Goal: Task Accomplishment & Management: Manage account settings

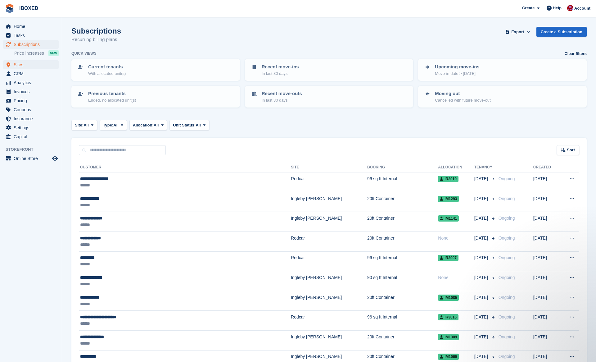
click at [30, 65] on span "Sites" at bounding box center [32, 64] width 37 height 9
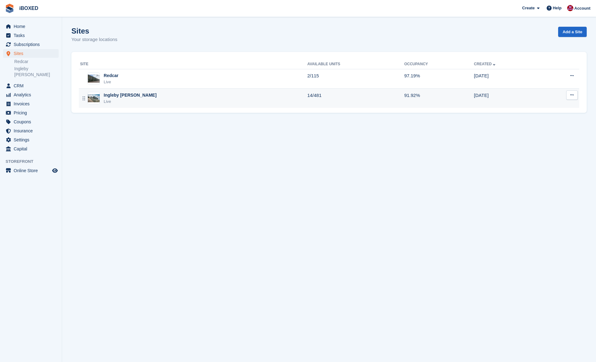
click at [170, 95] on div "Ingleby Barwick Live" at bounding box center [193, 98] width 227 height 13
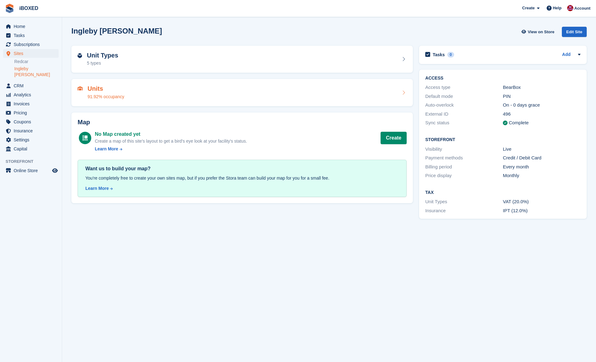
click at [177, 91] on div "Units 91.92% occupancy" at bounding box center [242, 92] width 329 height 15
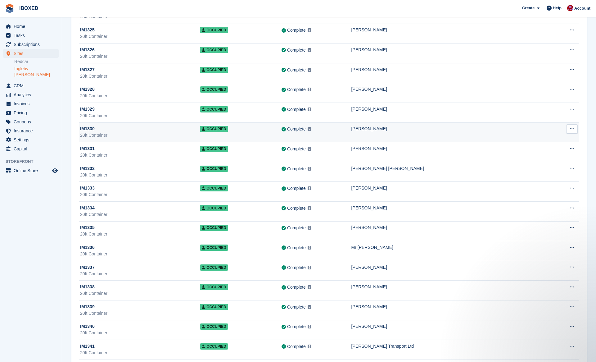
scroll to position [6823, 0]
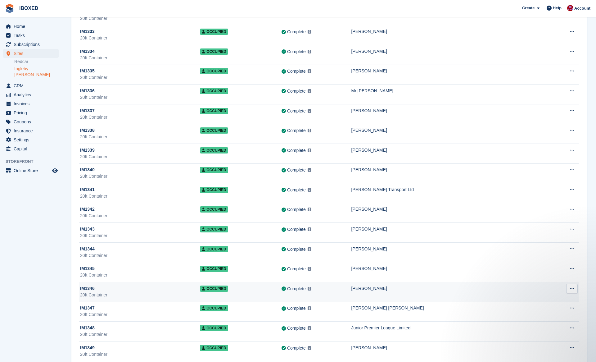
click at [178, 296] on div "20ft Container" at bounding box center [140, 294] width 120 height 7
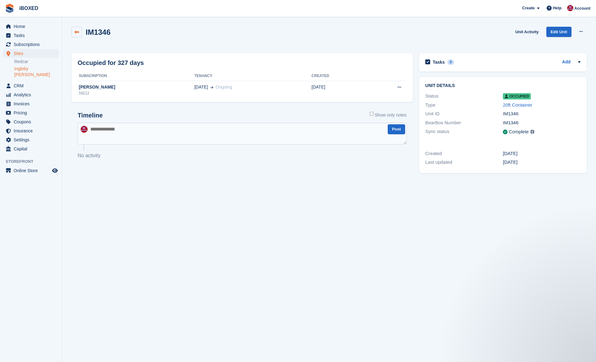
click at [76, 32] on icon at bounding box center [76, 32] width 5 height 5
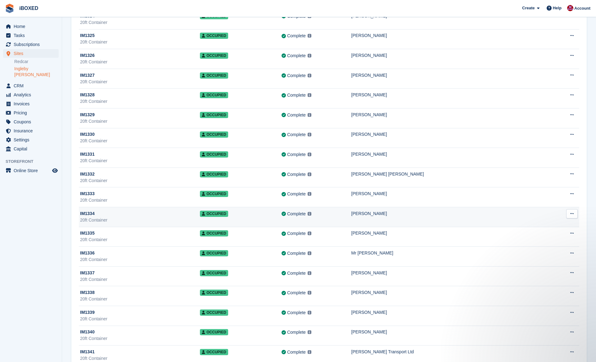
scroll to position [6662, 0]
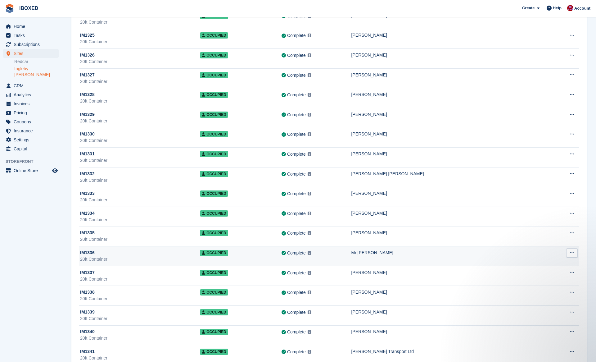
click at [168, 255] on div "IM1336" at bounding box center [140, 252] width 120 height 7
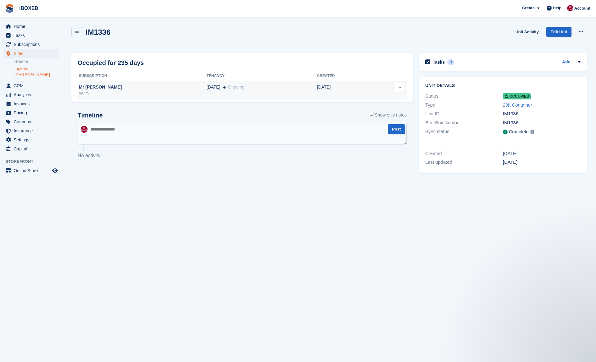
click at [340, 89] on td "23 Jan" at bounding box center [343, 90] width 52 height 19
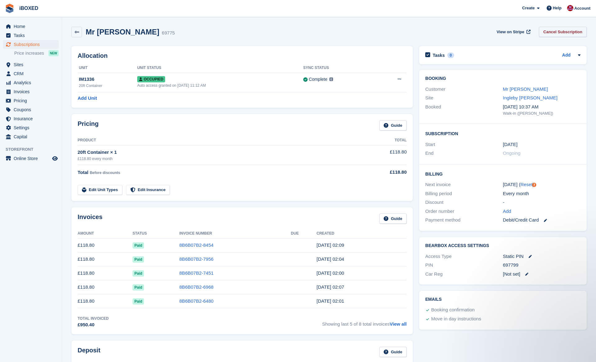
click at [559, 29] on link "Cancel Subscription" at bounding box center [563, 32] width 48 height 10
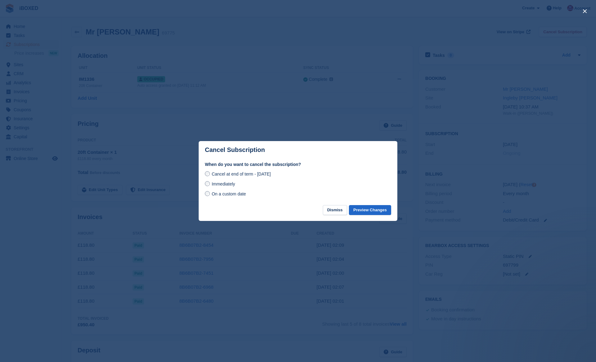
click at [233, 185] on span "Immediately" at bounding box center [223, 183] width 23 height 5
click at [367, 207] on button "Preview Changes" at bounding box center [370, 210] width 42 height 10
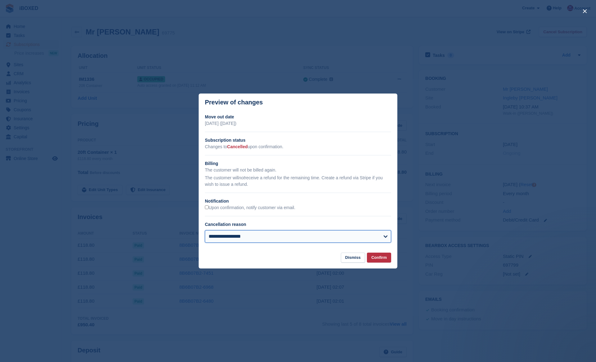
select select "**********"
click at [375, 256] on button "Confirm" at bounding box center [379, 257] width 24 height 10
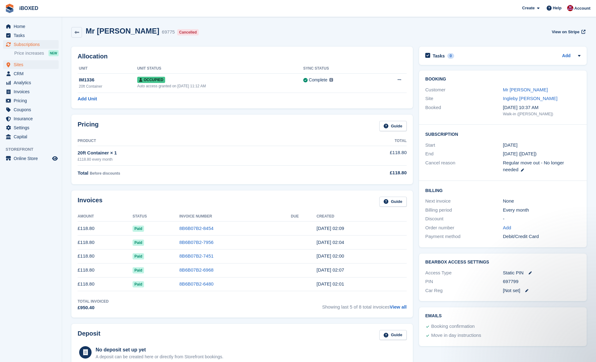
click at [40, 67] on span "Sites" at bounding box center [32, 64] width 37 height 9
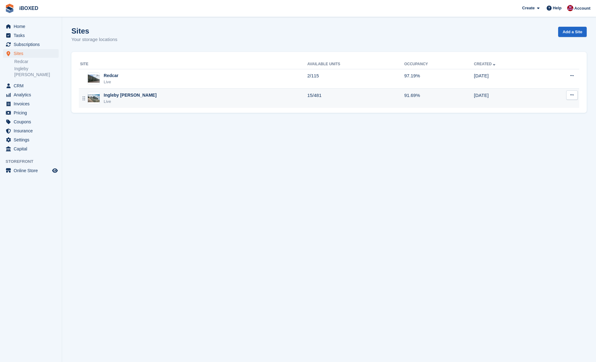
click at [165, 98] on div "Ingleby Barwick Live" at bounding box center [193, 98] width 227 height 13
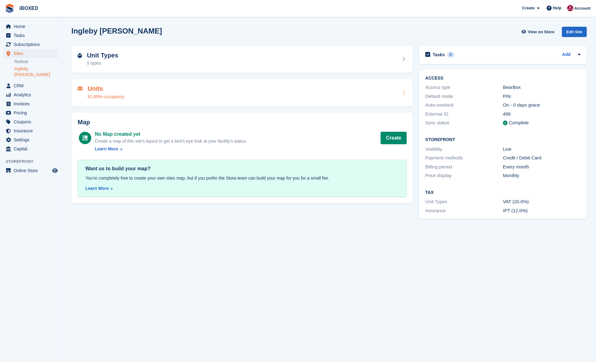
click at [163, 97] on div "Units 91.69% occupancy" at bounding box center [242, 92] width 329 height 15
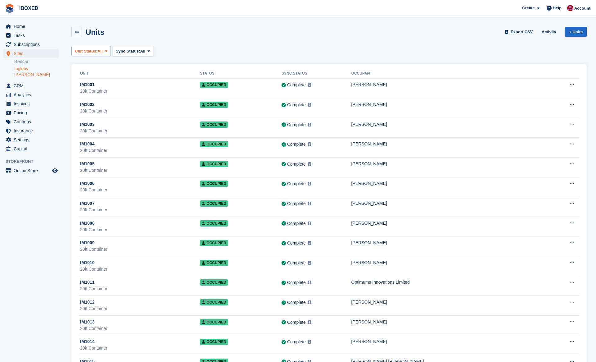
click at [106, 52] on button "Unit Status: All" at bounding box center [90, 51] width 39 height 10
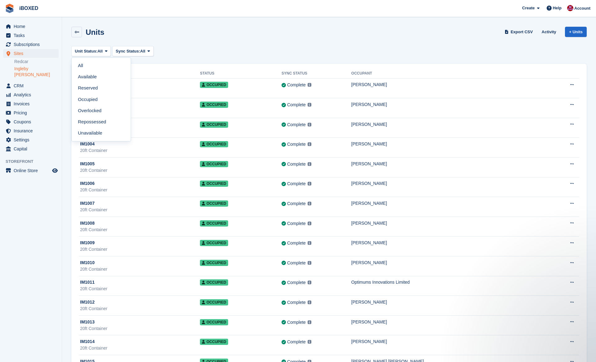
click at [77, 29] on link at bounding box center [76, 32] width 11 height 11
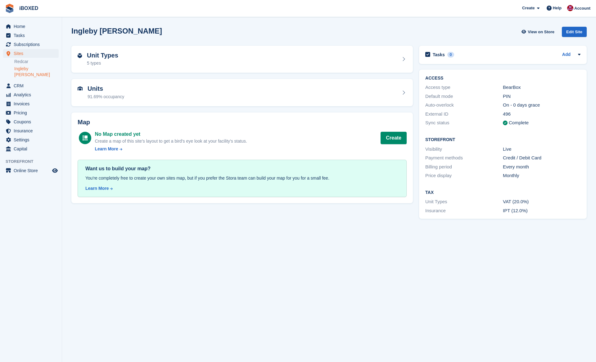
click at [122, 44] on div "Unit Types 5 types" at bounding box center [242, 60] width 348 height 34
click at [122, 47] on div "Unit Types 5 types" at bounding box center [241, 59] width 341 height 27
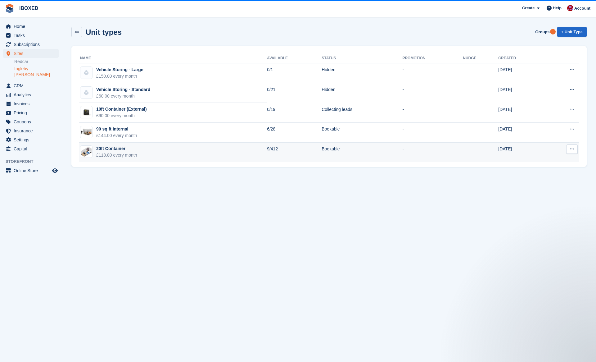
click at [139, 149] on td "20ft Container £118.80 every month" at bounding box center [173, 152] width 188 height 20
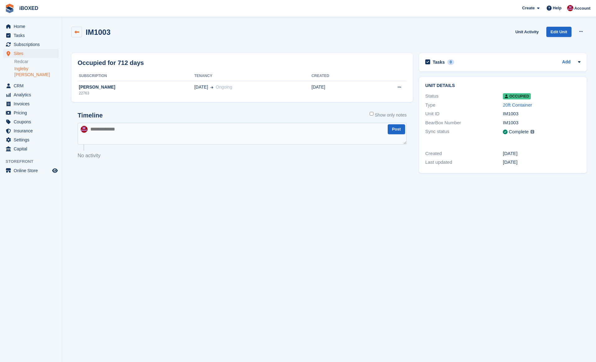
click at [73, 29] on link at bounding box center [76, 32] width 11 height 11
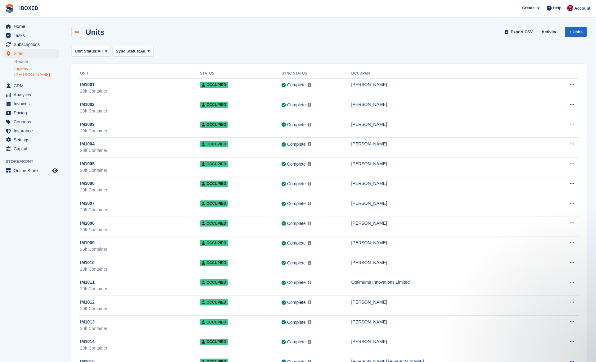
click at [79, 33] on icon at bounding box center [76, 32] width 5 height 5
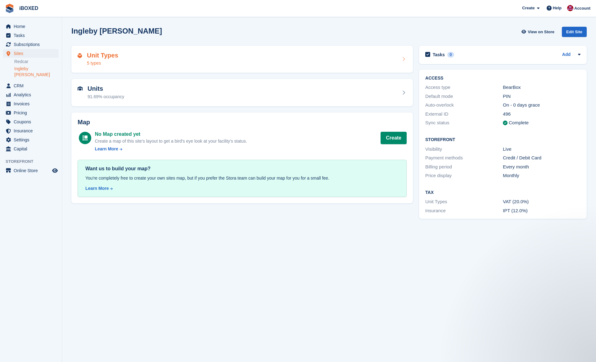
click at [179, 66] on div "Unit Types 5 types" at bounding box center [242, 59] width 329 height 15
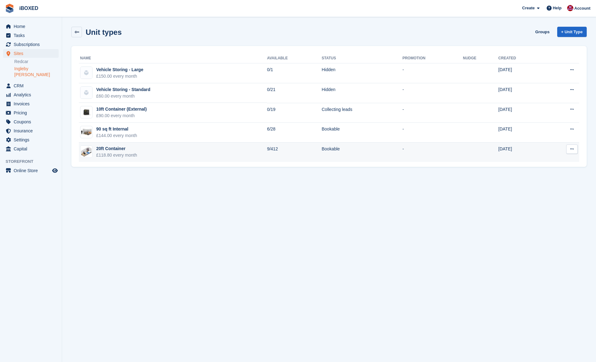
click at [153, 151] on td "20ft Container £118.80 every month" at bounding box center [173, 152] width 188 height 20
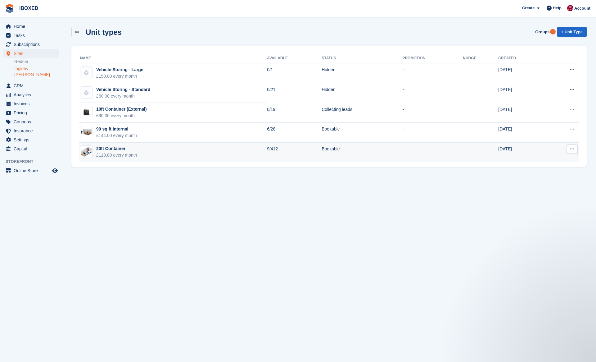
click at [153, 151] on td "20ft Container £118.80 every month" at bounding box center [173, 152] width 188 height 20
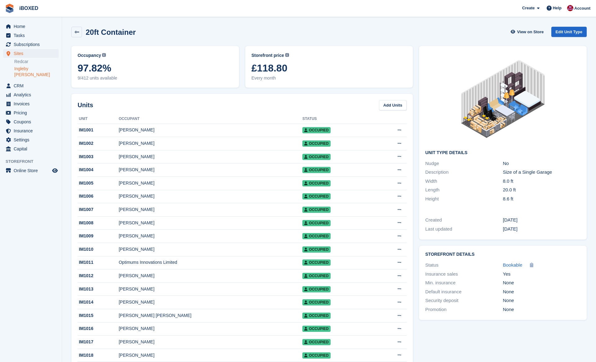
click at [574, 149] on div "Unit Type details Nudge No Description Size of a Single Garage Width 8.0 ft Len…" at bounding box center [503, 127] width 168 height 163
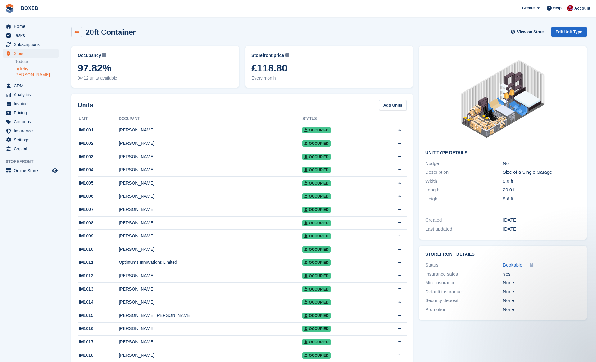
click at [81, 35] on link at bounding box center [76, 32] width 11 height 11
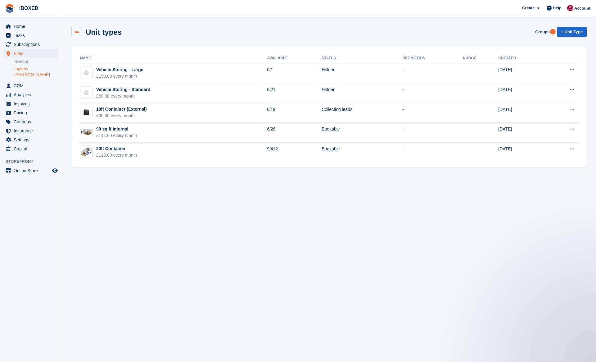
click at [76, 34] on link at bounding box center [76, 32] width 11 height 11
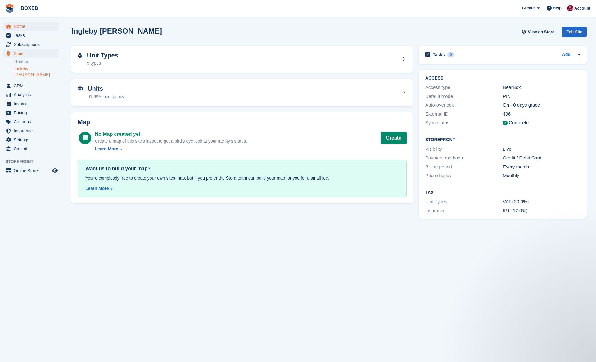
click at [49, 28] on span "Home" at bounding box center [32, 26] width 37 height 9
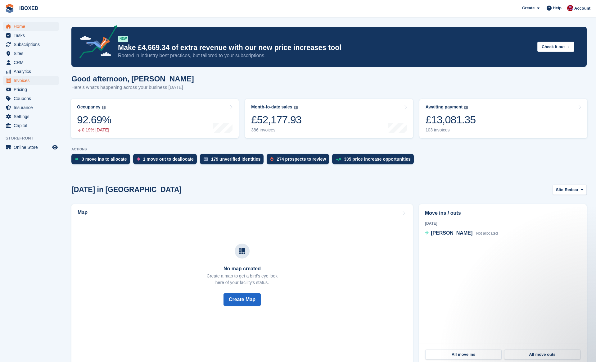
click at [32, 79] on span "Invoices" at bounding box center [32, 80] width 37 height 9
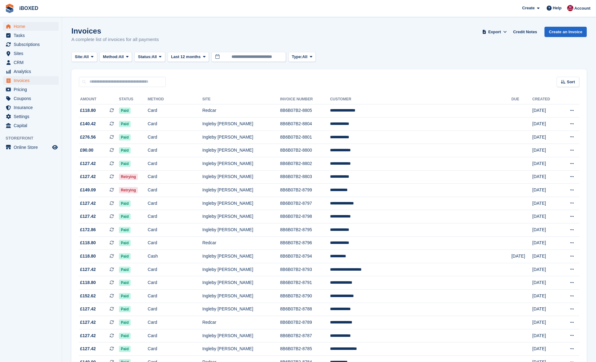
click at [30, 28] on span "Home" at bounding box center [32, 26] width 37 height 9
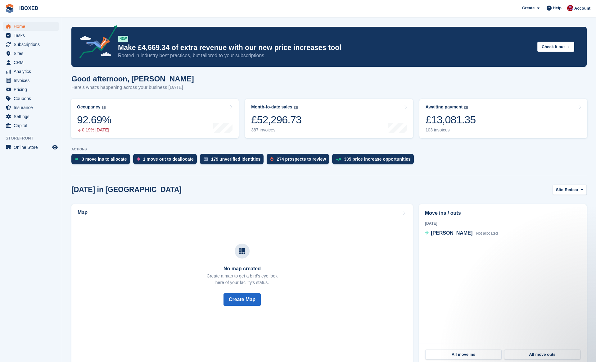
click at [39, 40] on ul "Tasks" at bounding box center [31, 35] width 62 height 9
click at [39, 42] on span "Subscriptions" at bounding box center [32, 44] width 37 height 9
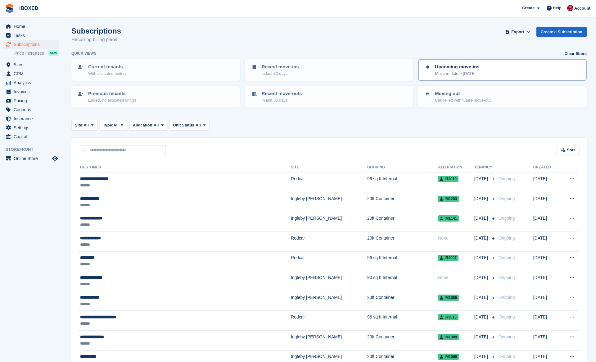
click at [464, 67] on p "Upcoming move-ins" at bounding box center [457, 66] width 44 height 7
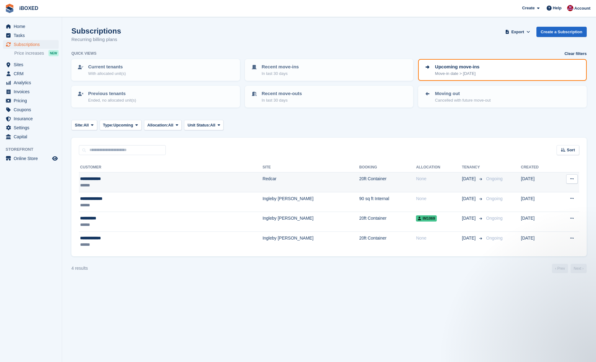
click at [359, 174] on td "20ft Container" at bounding box center [387, 182] width 57 height 20
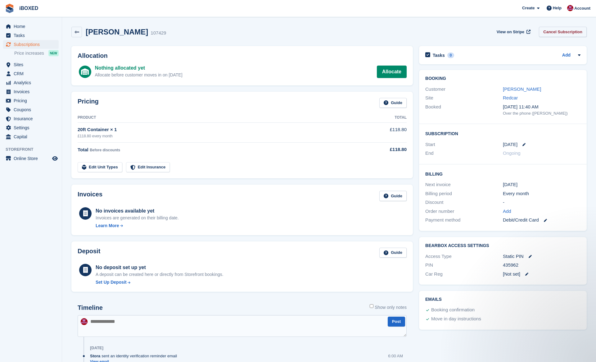
click at [562, 32] on link "Cancel Subscription" at bounding box center [563, 32] width 48 height 10
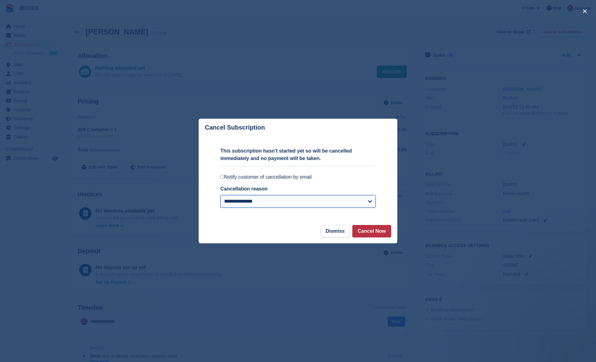
select select "*******"
click at [374, 233] on button "Cancel Now" at bounding box center [371, 231] width 39 height 12
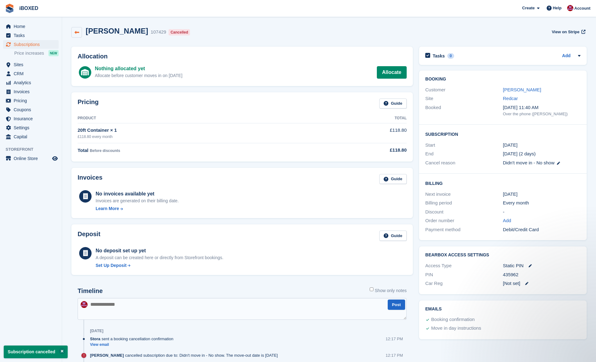
click at [77, 31] on icon at bounding box center [76, 32] width 5 height 5
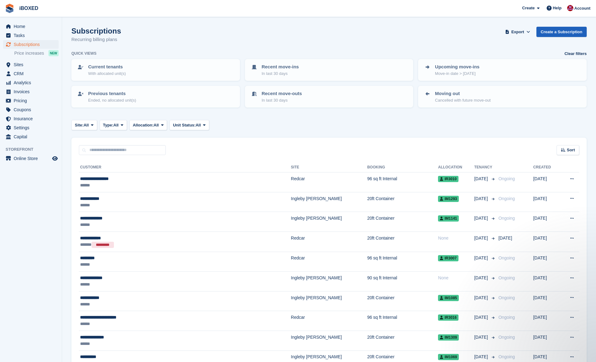
click at [563, 29] on link "Create a Subscription" at bounding box center [561, 32] width 50 height 10
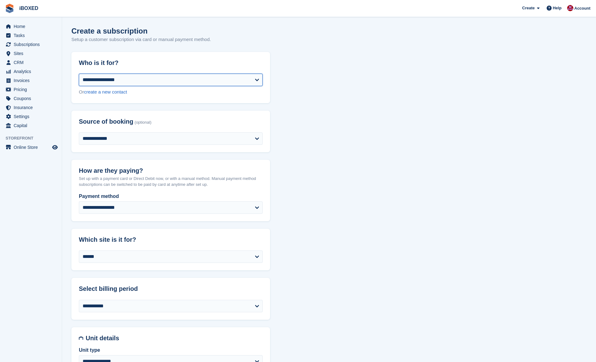
click at [138, 81] on select "**********" at bounding box center [171, 80] width 184 height 12
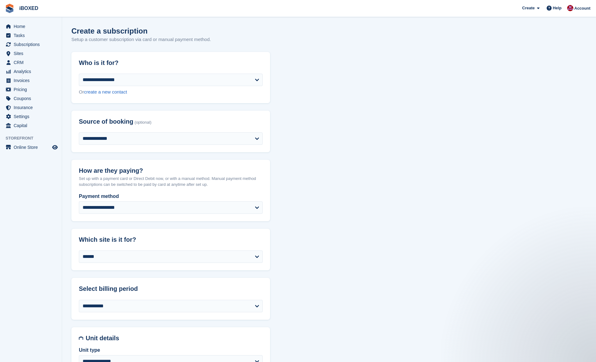
click at [39, 24] on span "Home" at bounding box center [32, 26] width 37 height 9
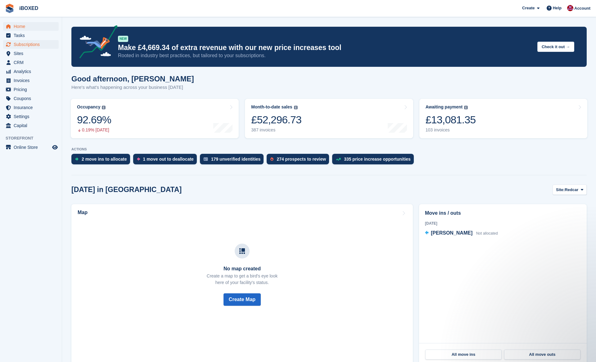
click at [32, 45] on span "Subscriptions" at bounding box center [32, 44] width 37 height 9
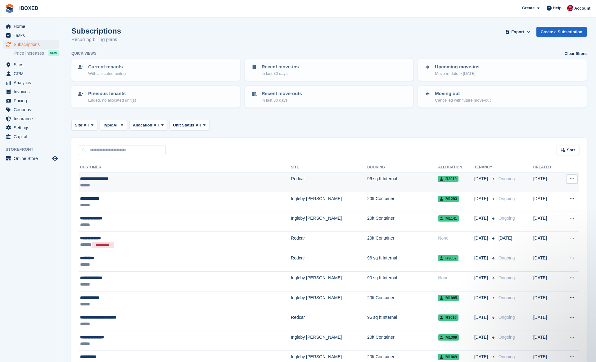
click at [137, 188] on td "**********" at bounding box center [185, 182] width 212 height 20
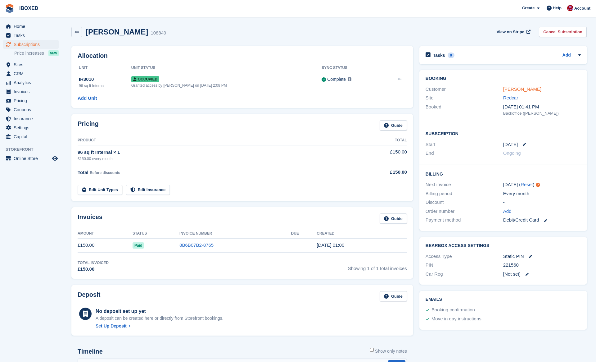
click at [534, 89] on link "Mrs diane sharples" at bounding box center [522, 88] width 38 height 5
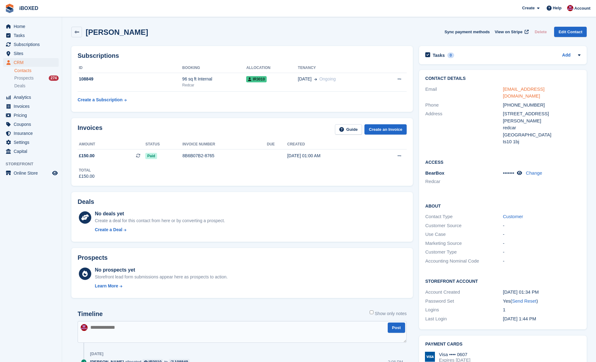
drag, startPoint x: 567, startPoint y: 88, endPoint x: 513, endPoint y: 88, distance: 53.4
click at [482, 77] on div "Contact Details Email dianesharples@hotmail.com Phone +447803702113 Address 34 …" at bounding box center [503, 111] width 168 height 83
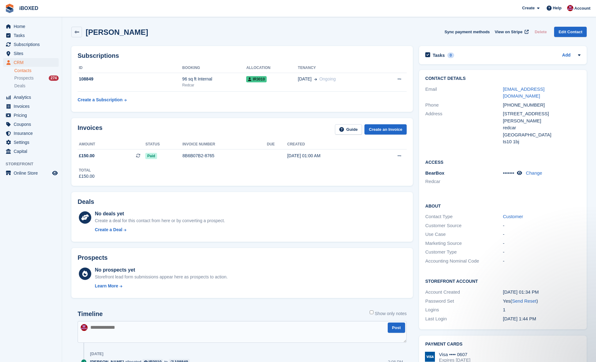
click at [561, 131] on div "United Kingdom" at bounding box center [542, 134] width 78 height 7
click at [531, 89] on link "dianesharples@hotmail.com" at bounding box center [524, 92] width 42 height 12
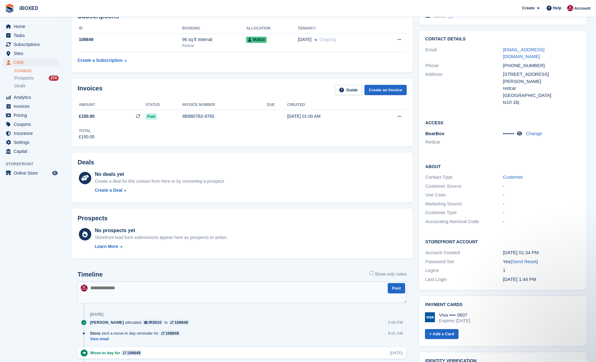
scroll to position [79, 0]
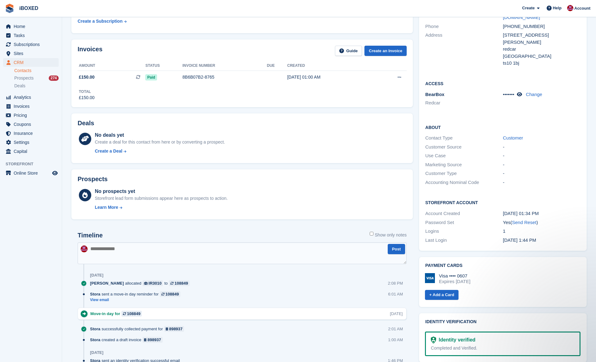
click at [235, 257] on textarea at bounding box center [242, 253] width 329 height 22
type textarea "**********"
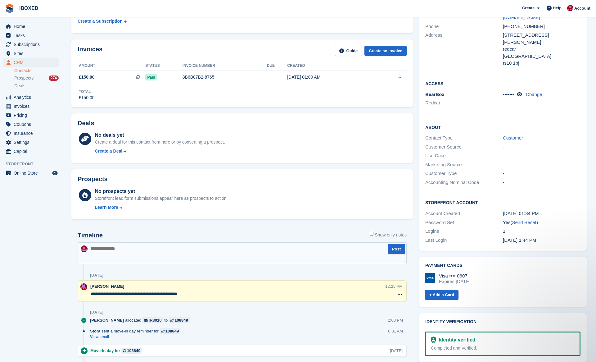
scroll to position [0, 0]
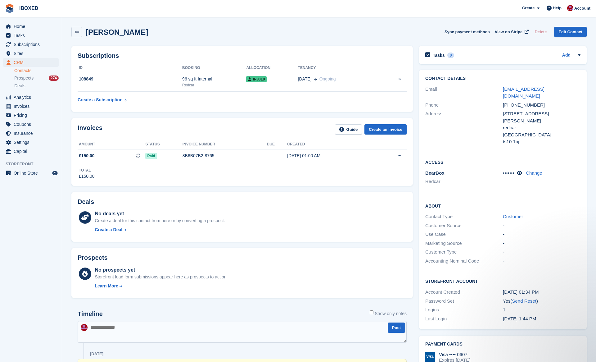
click at [77, 26] on div "Mrs diane sharples Sync payment methods View on Stripe Delete Edit Contact" at bounding box center [328, 33] width 521 height 19
click at [78, 30] on icon at bounding box center [76, 32] width 5 height 5
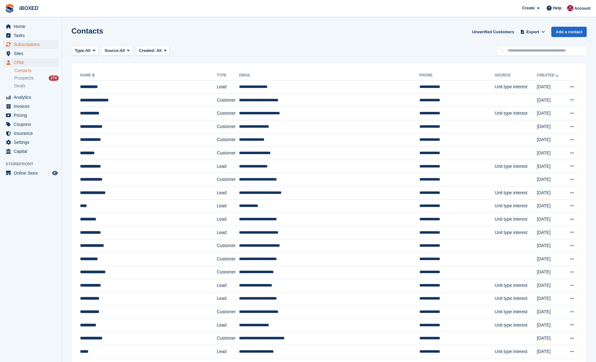
click at [35, 44] on span "Subscriptions" at bounding box center [32, 44] width 37 height 9
click at [34, 44] on span "Subscriptions" at bounding box center [32, 44] width 37 height 9
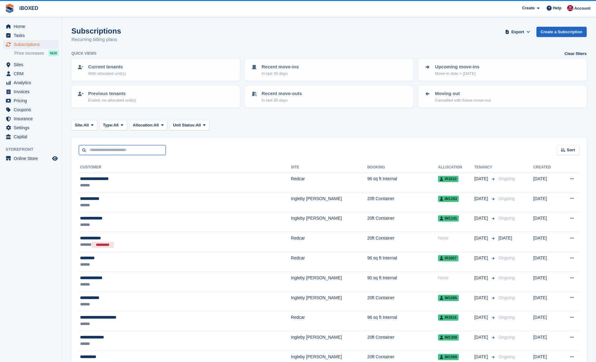
click at [139, 147] on input "text" at bounding box center [122, 150] width 87 height 10
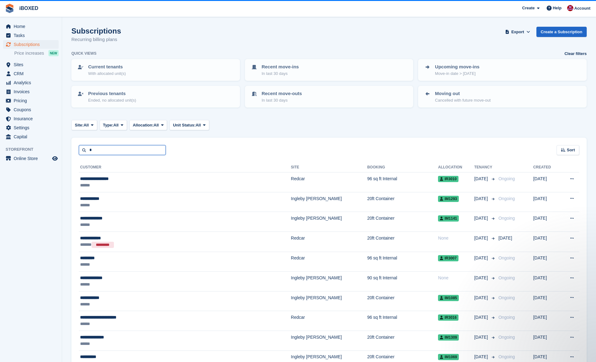
click at [139, 147] on input "*" at bounding box center [122, 150] width 87 height 10
type input "*******"
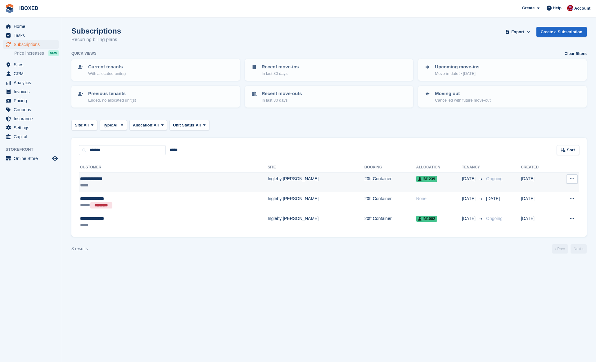
click at [143, 182] on div "*****" at bounding box center [129, 185] width 98 height 7
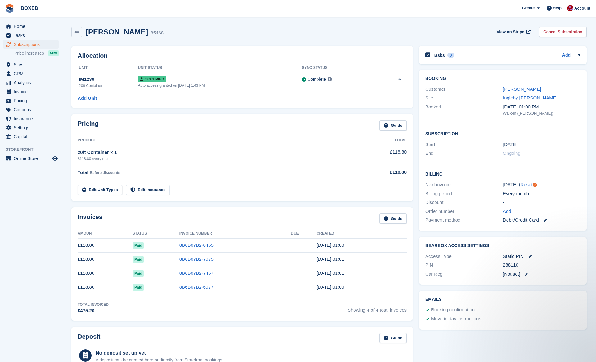
click at [240, 30] on div "Abigail Ankers 85468 View on Stripe Cancel Subscription" at bounding box center [328, 32] width 515 height 11
click at [94, 97] on link "Add Unit" at bounding box center [87, 98] width 19 height 7
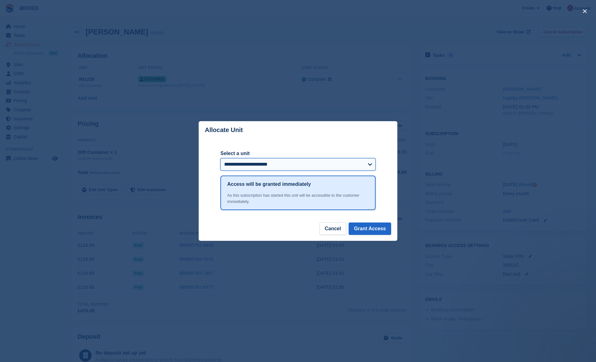
select select "*****"
click at [335, 228] on button "Cancel" at bounding box center [332, 228] width 27 height 12
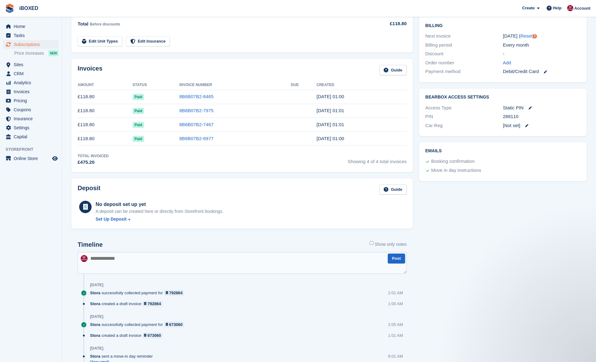
scroll to position [169, 0]
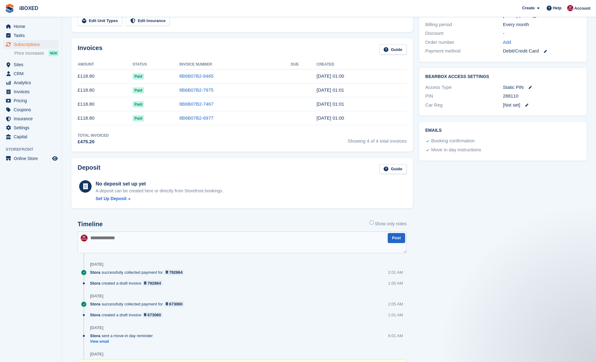
click at [253, 246] on textarea at bounding box center [242, 242] width 329 height 22
type textarea "**********"
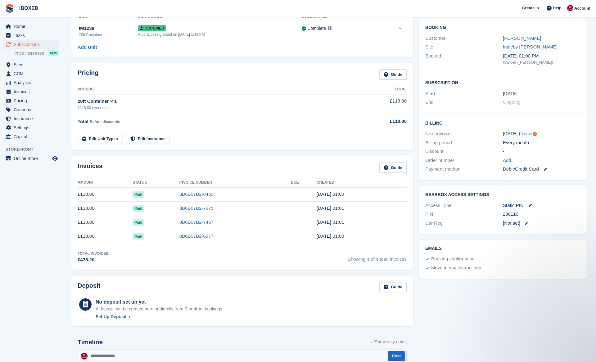
scroll to position [0, 0]
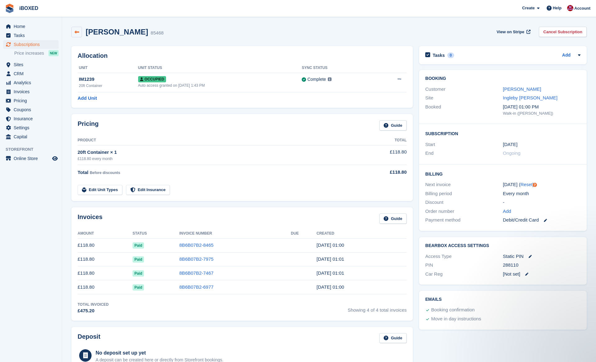
click at [75, 31] on icon at bounding box center [76, 32] width 5 height 5
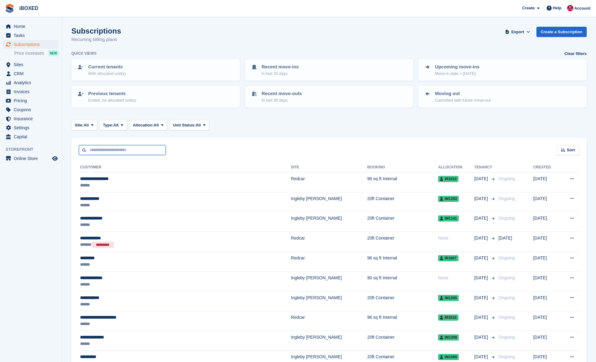
click at [135, 146] on input "text" at bounding box center [122, 150] width 87 height 10
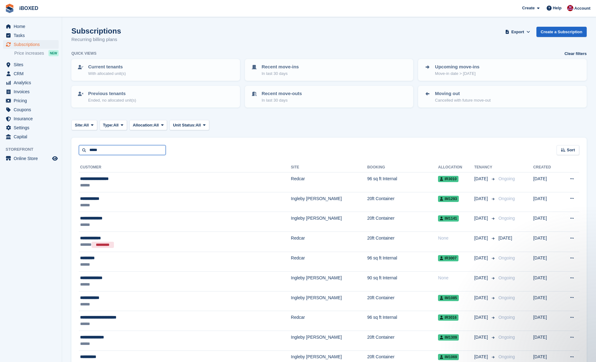
type input "*****"
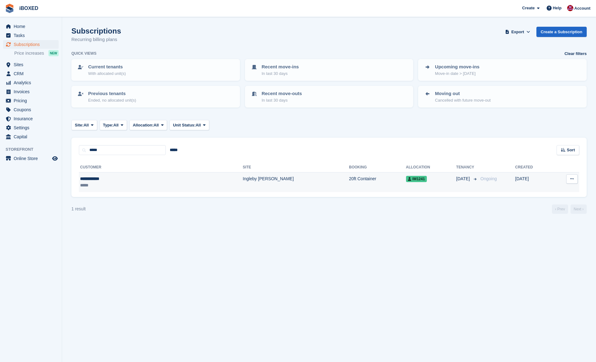
click at [127, 179] on div "**********" at bounding box center [118, 178] width 77 height 7
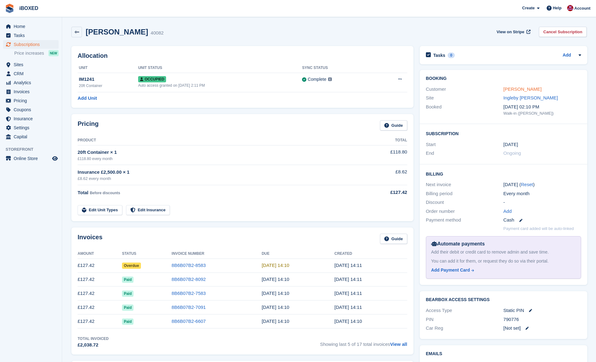
click at [518, 88] on link "Danil Szalka" at bounding box center [522, 88] width 38 height 5
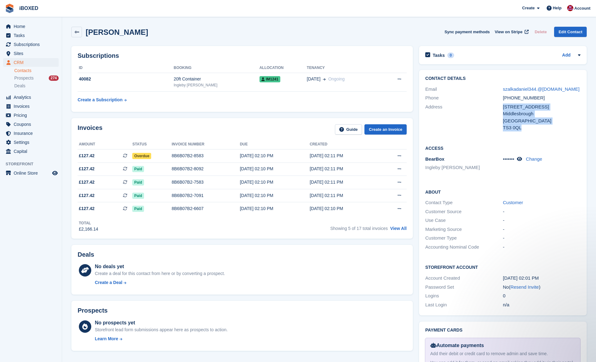
drag, startPoint x: 530, startPoint y: 128, endPoint x: 464, endPoint y: 127, distance: 66.7
click at [464, 127] on div "Address 6 Netherfields Crescent Middlesbrough United Kingdom TS3 0QL" at bounding box center [502, 117] width 155 height 30
click at [464, 127] on div "Address" at bounding box center [464, 117] width 78 height 28
click at [521, 127] on div "TS3 0QL" at bounding box center [542, 127] width 78 height 7
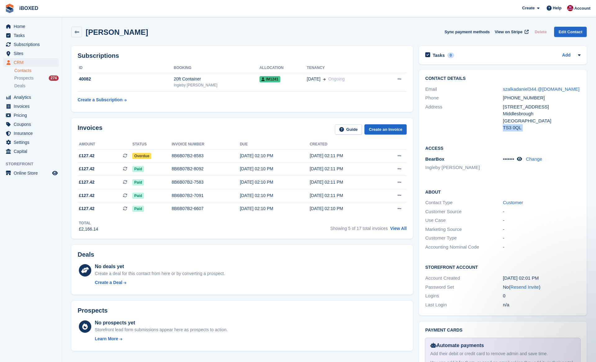
click at [521, 127] on div "TS3 0QL" at bounding box center [542, 127] width 78 height 7
copy div "TS3 0QL"
click at [75, 31] on icon at bounding box center [76, 32] width 5 height 5
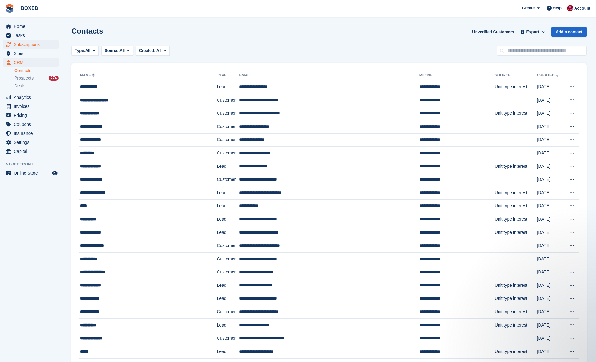
click at [38, 47] on span "Subscriptions" at bounding box center [32, 44] width 37 height 9
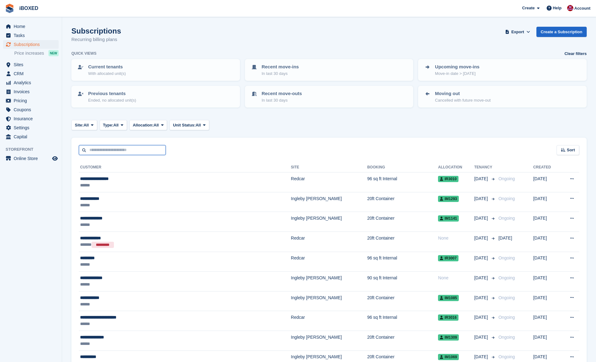
click at [132, 148] on input "text" at bounding box center [122, 150] width 87 height 10
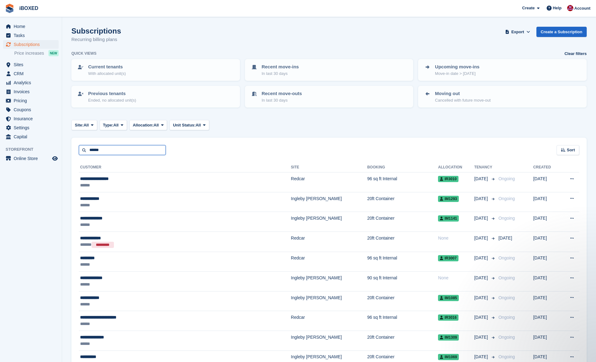
type input "******"
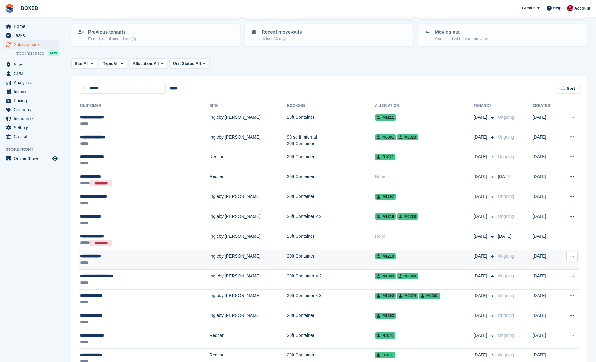
scroll to position [65, 0]
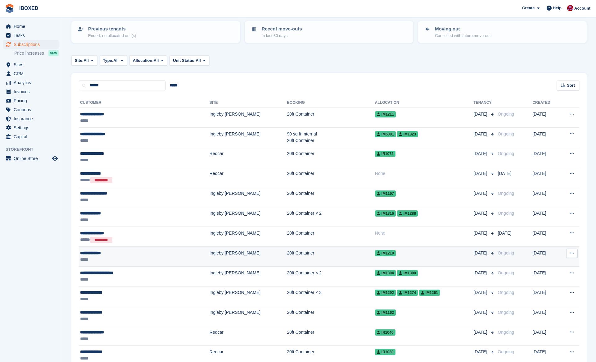
click at [137, 259] on div "*****" at bounding box center [122, 259] width 85 height 7
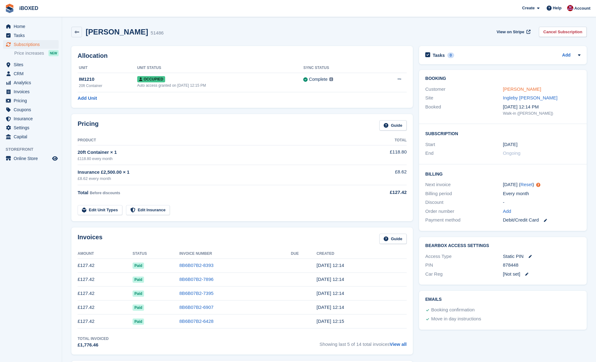
click at [514, 90] on link "[PERSON_NAME]" at bounding box center [522, 88] width 38 height 5
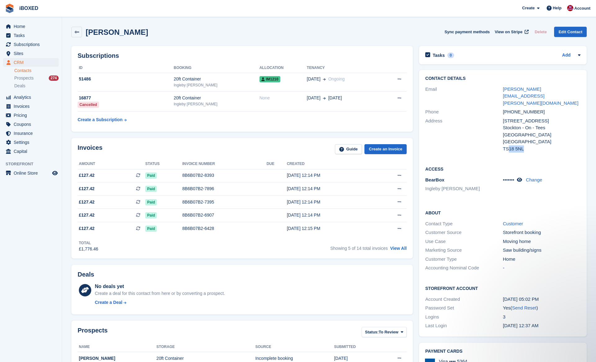
drag, startPoint x: 526, startPoint y: 134, endPoint x: 509, endPoint y: 136, distance: 17.1
click at [509, 145] on div "TS18 5NL" at bounding box center [542, 148] width 78 height 7
click at [507, 145] on div "TS18 5NL" at bounding box center [542, 148] width 78 height 7
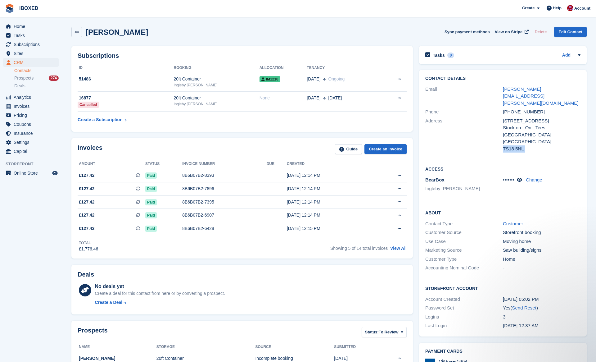
copy div "TS18 5NL"
click at [473, 134] on div "Address" at bounding box center [464, 134] width 78 height 35
click at [80, 31] on link at bounding box center [76, 32] width 11 height 11
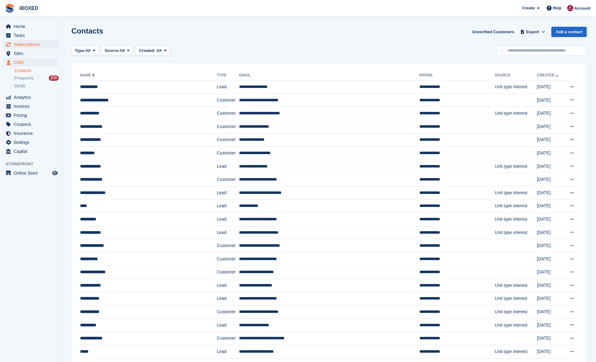
click at [39, 43] on span "Subscriptions" at bounding box center [32, 44] width 37 height 9
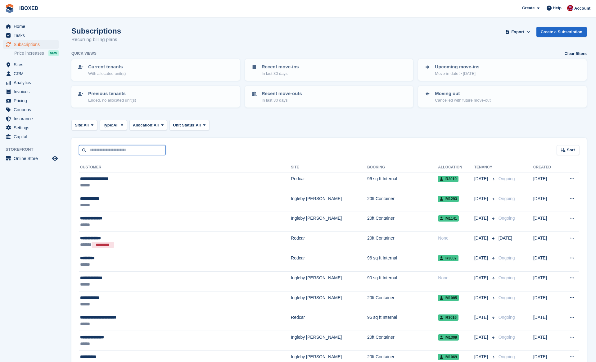
click at [120, 147] on input "text" at bounding box center [122, 150] width 87 height 10
click at [123, 148] on input "text" at bounding box center [122, 150] width 87 height 10
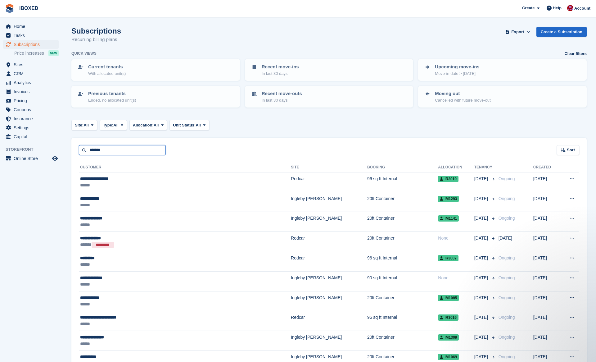
type input "*******"
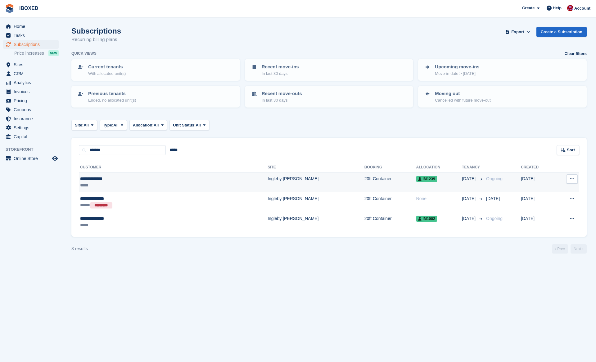
drag, startPoint x: 123, startPoint y: 148, endPoint x: 103, endPoint y: 184, distance: 40.4
click at [103, 184] on div "*****" at bounding box center [129, 185] width 98 height 7
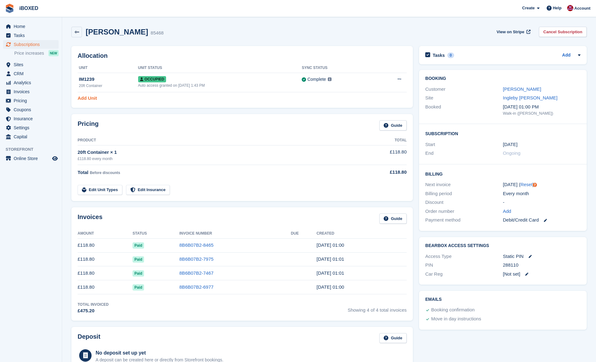
click at [90, 96] on link "Add Unit" at bounding box center [87, 98] width 19 height 7
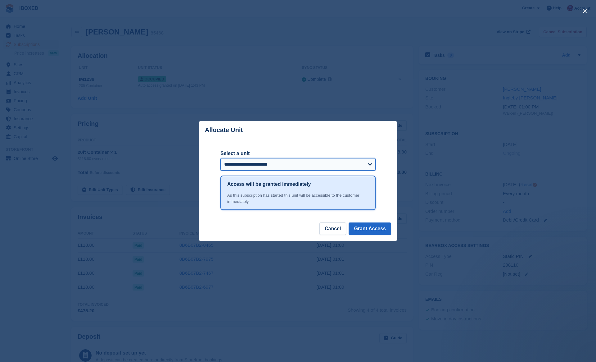
select select "*****"
click at [369, 225] on button "Grant Access" at bounding box center [370, 228] width 43 height 12
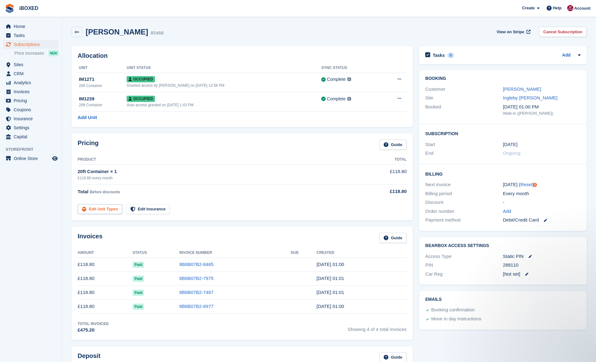
click at [107, 208] on link "Edit Unit Types" at bounding box center [100, 209] width 45 height 10
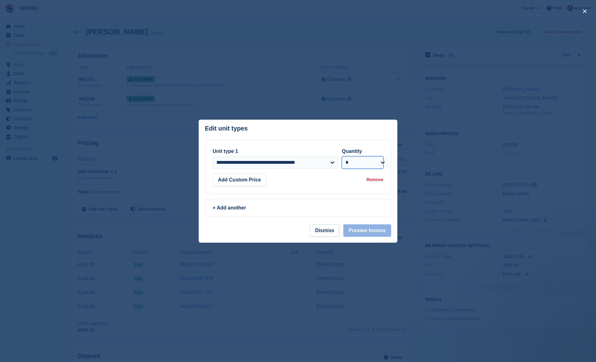
select select "*"
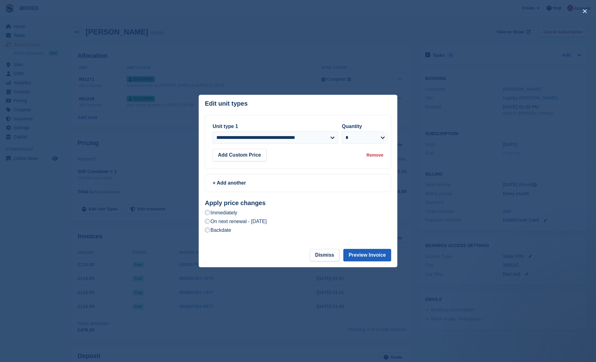
click at [362, 252] on button "Preview Invoice" at bounding box center [367, 255] width 48 height 12
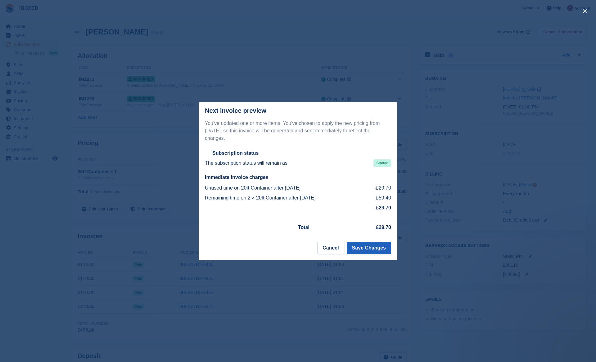
click at [381, 244] on button "Save Changes" at bounding box center [369, 247] width 44 height 12
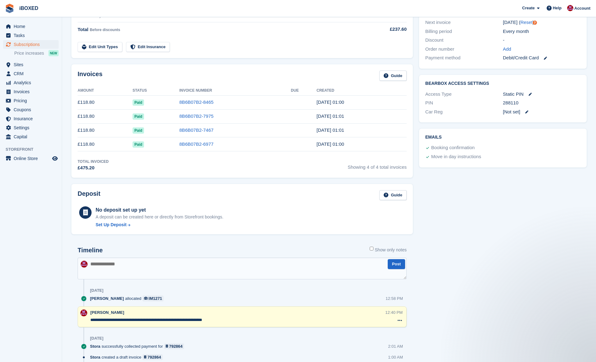
scroll to position [167, 0]
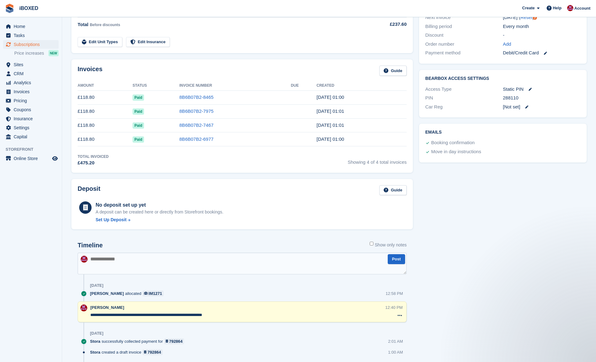
click at [251, 264] on textarea at bounding box center [242, 263] width 329 height 22
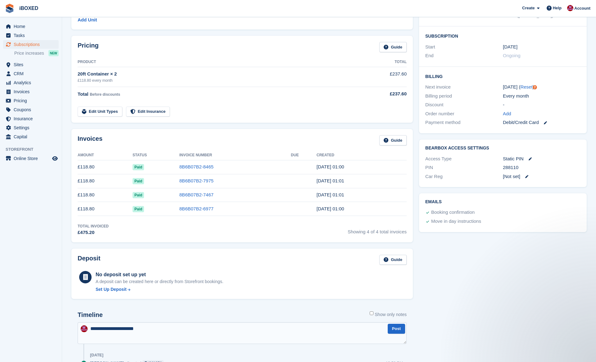
scroll to position [236, 0]
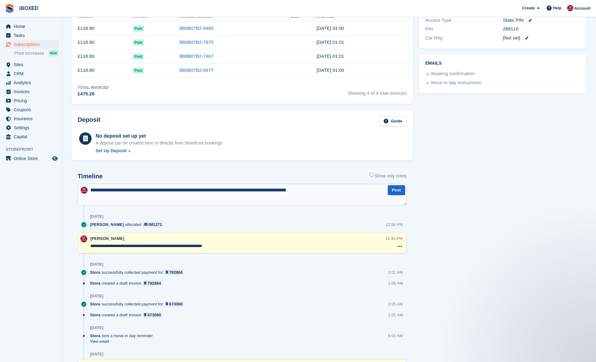
type textarea "**********"
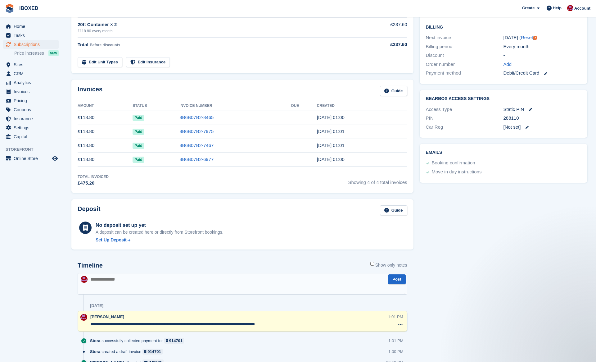
scroll to position [296, 0]
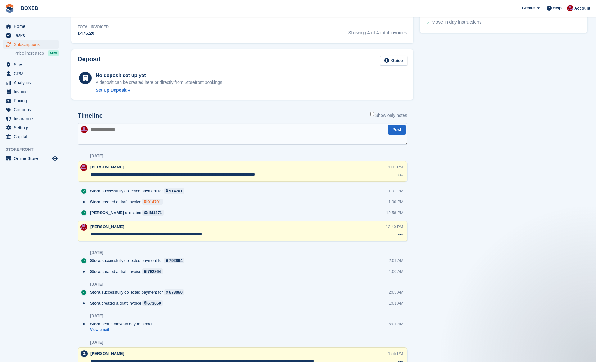
click at [153, 199] on div "914701" at bounding box center [153, 202] width 13 height 6
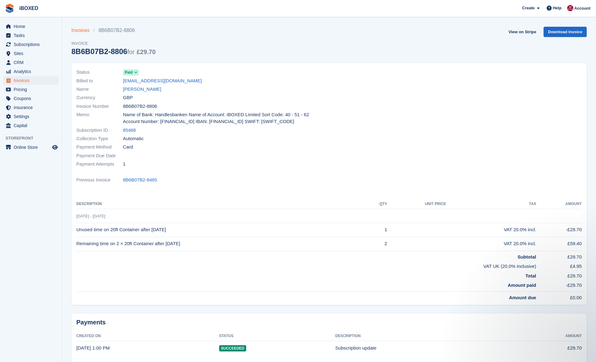
click at [79, 33] on link "Invoices" at bounding box center [82, 30] width 22 height 7
